Goal: Register for event/course

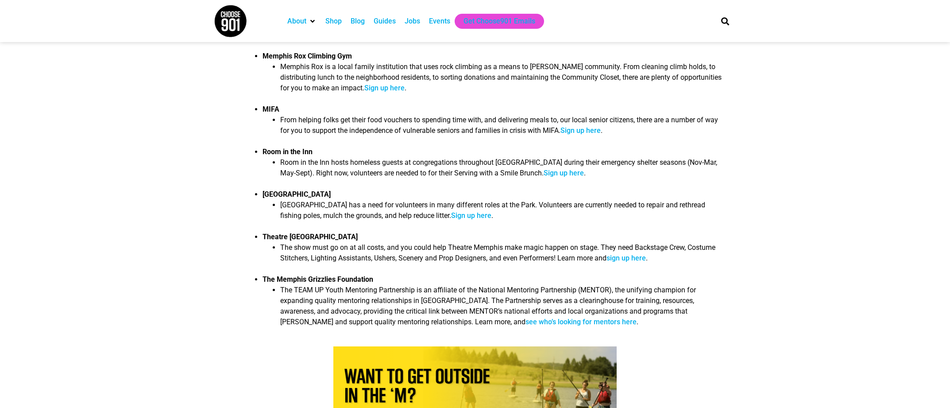
scroll to position [873, 0]
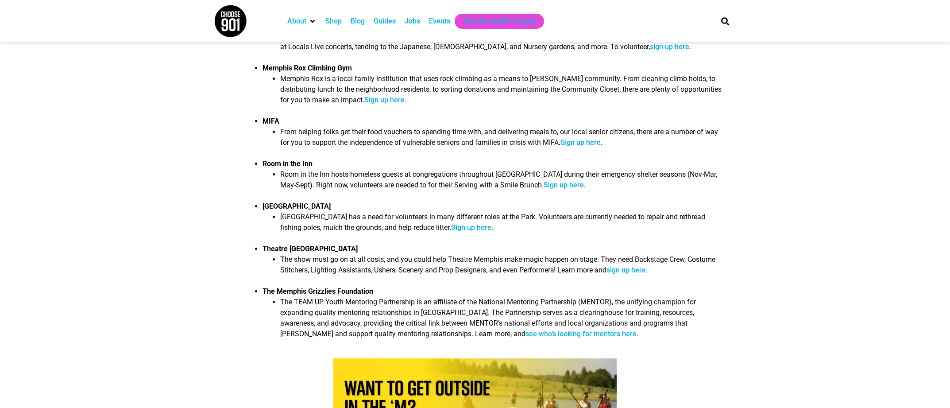
click at [593, 138] on link "Sign up here" at bounding box center [581, 142] width 40 height 8
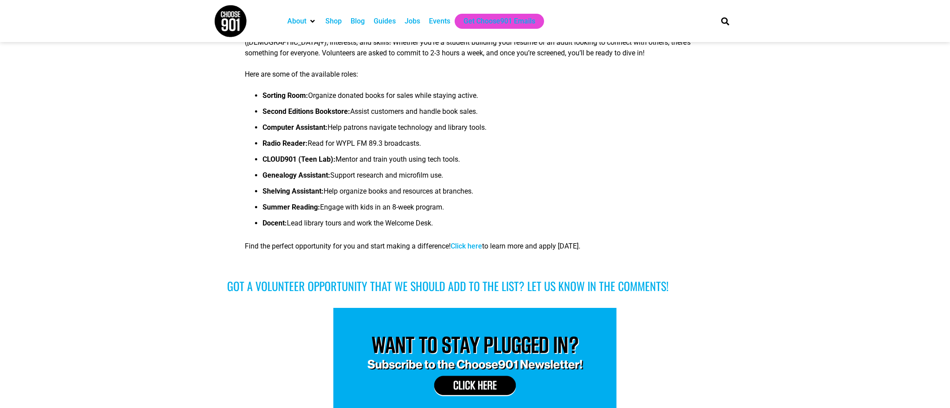
scroll to position [1959, 0]
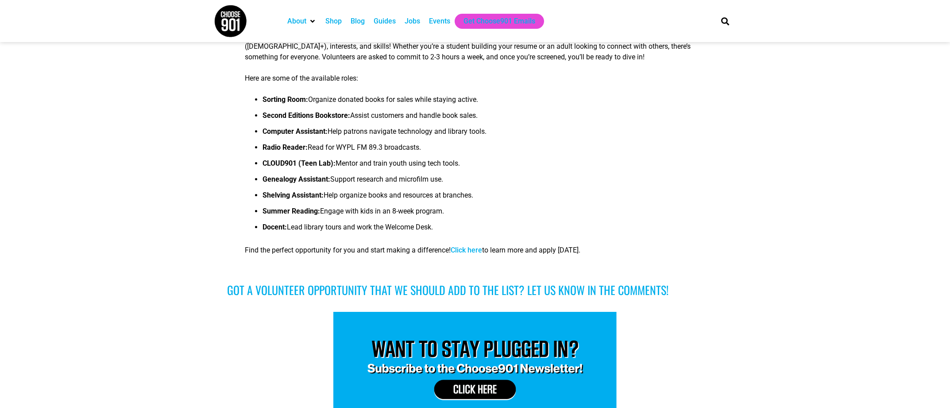
click at [475, 246] on link "Click here" at bounding box center [466, 250] width 31 height 8
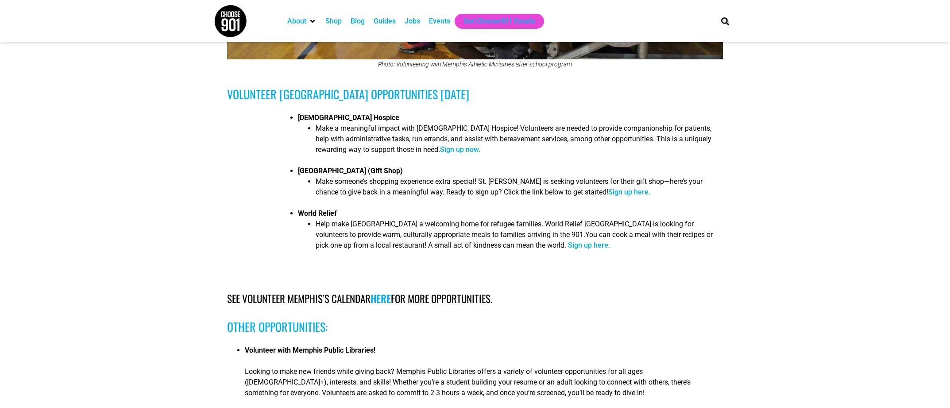
scroll to position [1622, 0]
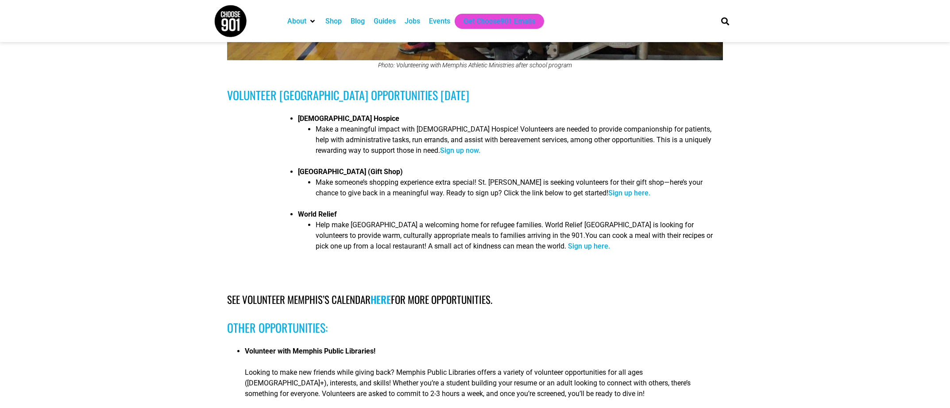
click at [455, 146] on link "Sign up now." at bounding box center [460, 150] width 40 height 8
click at [457, 146] on link "Sign up now." at bounding box center [460, 150] width 40 height 8
click at [458, 146] on link "Sign up now." at bounding box center [460, 150] width 40 height 8
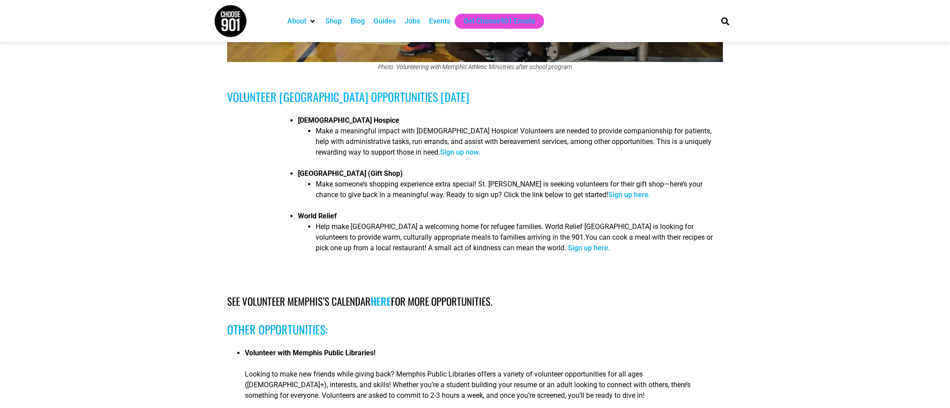
click at [458, 148] on link "Sign up now." at bounding box center [460, 152] width 40 height 8
click at [455, 148] on link "Sign up now." at bounding box center [460, 152] width 40 height 8
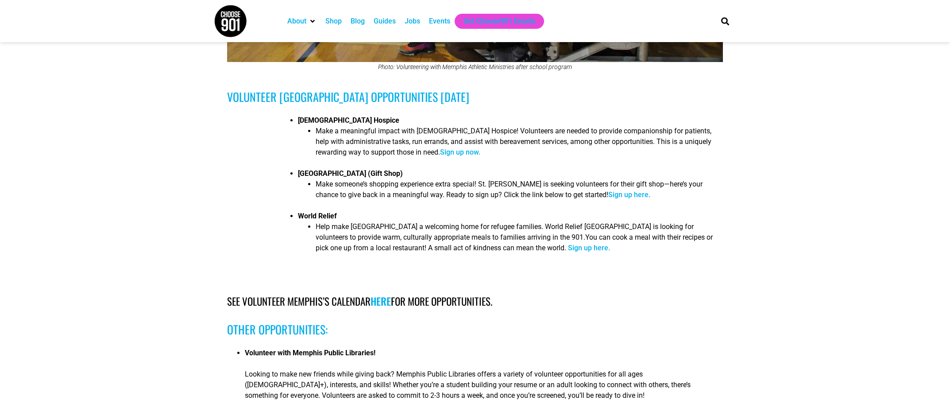
click at [455, 148] on link "Sign up now." at bounding box center [460, 152] width 40 height 8
click at [613, 190] on link "Sign up here." at bounding box center [629, 194] width 42 height 8
